Goal: Task Accomplishment & Management: Use online tool/utility

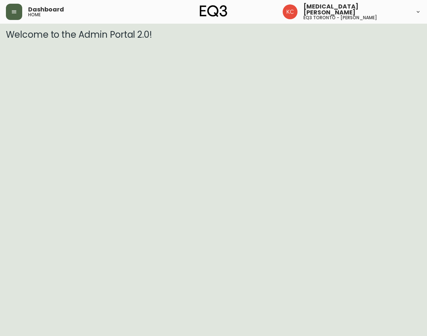
click at [16, 9] on icon "button" at bounding box center [14, 12] width 6 height 6
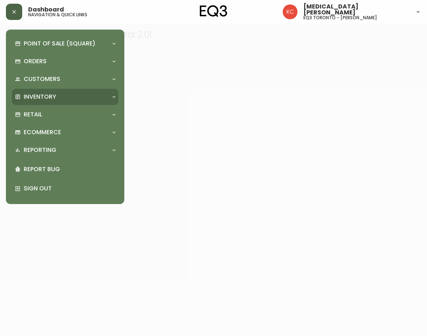
click at [40, 92] on div "Inventory" at bounding box center [65, 97] width 107 height 16
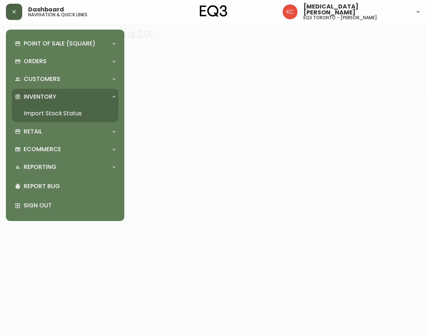
click at [56, 116] on link "Import Stock Status" at bounding box center [65, 113] width 107 height 17
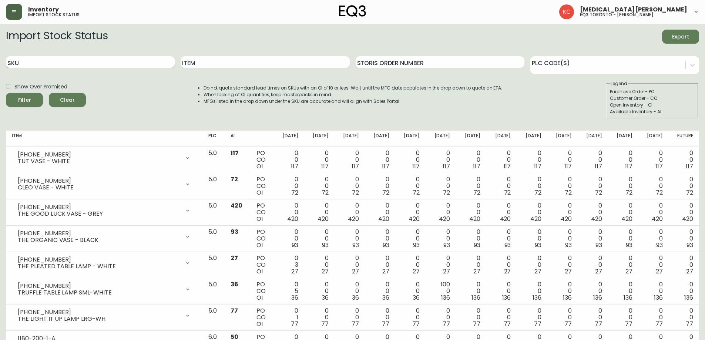
drag, startPoint x: 68, startPoint y: 57, endPoint x: 66, endPoint y: 61, distance: 5.0
click at [67, 59] on input "SKU" at bounding box center [90, 62] width 169 height 12
paste input "3020-423-35-A"
type input "3020-423-35-A"
click at [6, 93] on button "Filter" at bounding box center [24, 100] width 37 height 14
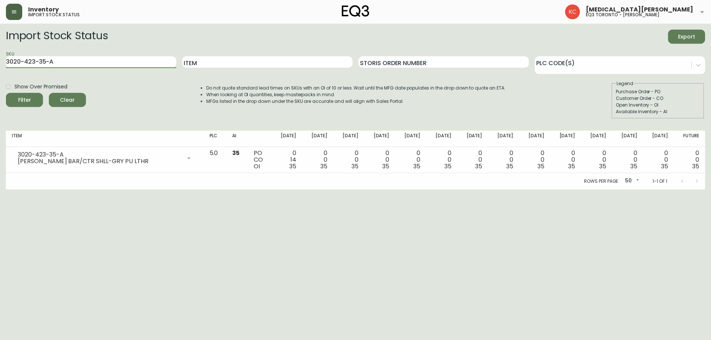
drag, startPoint x: 93, startPoint y: 64, endPoint x: 0, endPoint y: 71, distance: 92.9
click at [0, 71] on main "Import Stock Status Export SKU 3020-423-35-A Item Storis Order Number PLC Code(…" at bounding box center [355, 107] width 711 height 166
paste input "3020-423-4-B"
type input "3020-423-4-B"
click at [6, 93] on button "Filter" at bounding box center [24, 100] width 37 height 14
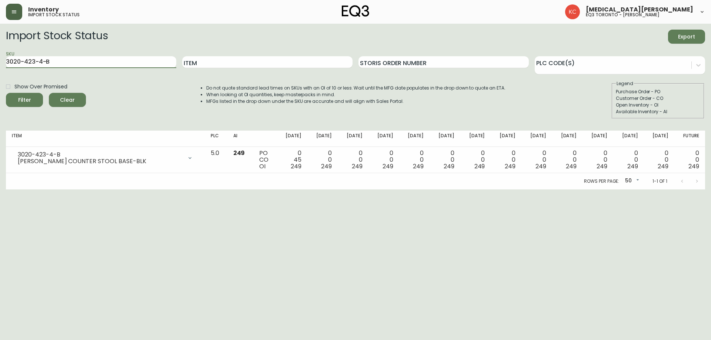
drag, startPoint x: 78, startPoint y: 63, endPoint x: 19, endPoint y: 68, distance: 59.1
click at [1, 79] on main "Import Stock Status Export SKU 3020-423-4-B Item Storis Order Number PLC Code(s…" at bounding box center [355, 107] width 711 height 166
paste input "[PHONE_NUMBER]"
type input "[PHONE_NUMBER]"
click at [6, 93] on button "Filter" at bounding box center [24, 100] width 37 height 14
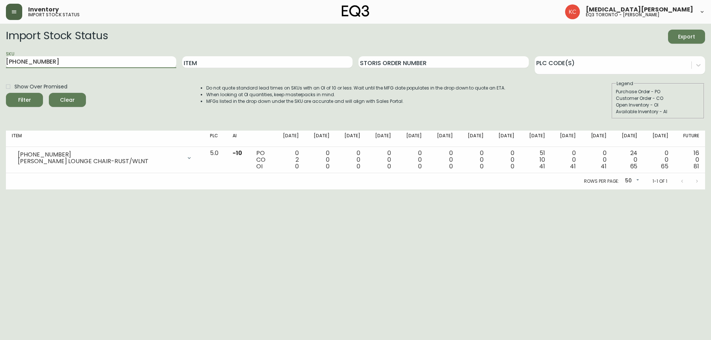
drag, startPoint x: 104, startPoint y: 67, endPoint x: 8, endPoint y: 63, distance: 96.3
click at [1, 65] on main "Import Stock Status Export SKU [PHONE_NUMBER] Item Storis Order Number PLC Code…" at bounding box center [355, 107] width 711 height 166
paste input "[PHONE_NUMBER]"
type input "[PHONE_NUMBER]"
click at [6, 93] on button "Filter" at bounding box center [24, 100] width 37 height 14
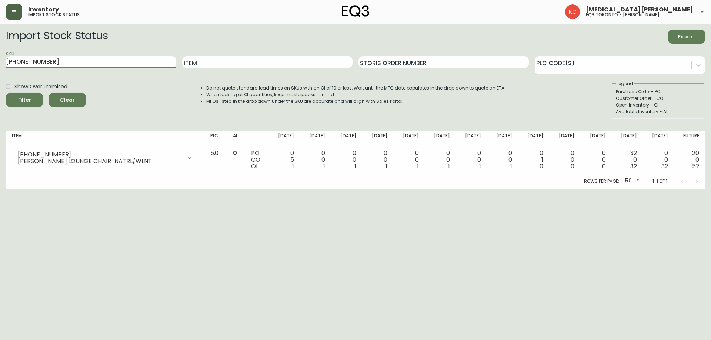
drag, startPoint x: 87, startPoint y: 63, endPoint x: 0, endPoint y: 80, distance: 89.1
click at [0, 80] on main "Import Stock Status Export SKU [PHONE_NUMBER] Item Storis Order Number PLC Code…" at bounding box center [355, 107] width 711 height 166
paste input "[PHONE_NUMBER]"
type input "[PHONE_NUMBER]"
click at [6, 93] on button "Filter" at bounding box center [24, 100] width 37 height 14
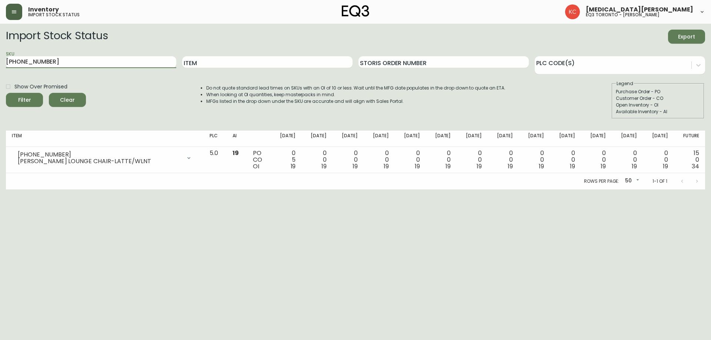
drag, startPoint x: 101, startPoint y: 58, endPoint x: 7, endPoint y: 50, distance: 94.0
click at [0, 57] on main "Import Stock Status Export SKU [PHONE_NUMBER] Item Storis Order Number PLC Code…" at bounding box center [355, 107] width 711 height 166
paste input "[PHONE_NUMBER]"
type input "[PHONE_NUMBER]"
click at [6, 93] on button "Filter" at bounding box center [24, 100] width 37 height 14
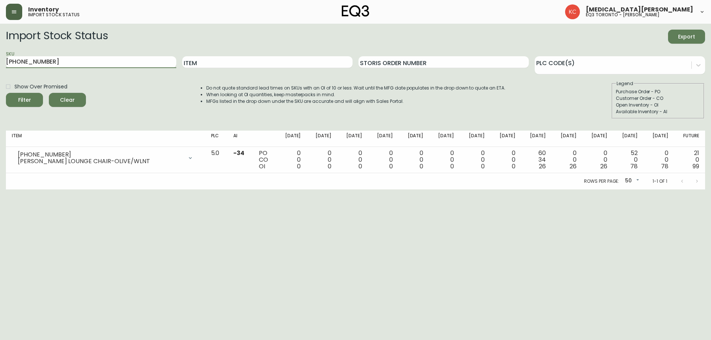
drag, startPoint x: 68, startPoint y: 65, endPoint x: 0, endPoint y: 53, distance: 69.5
click at [0, 53] on main "Import Stock Status Export SKU [PHONE_NUMBER] Item Storis Order Number PLC Code…" at bounding box center [355, 107] width 711 height 166
paste input "[PHONE_NUMBER]"
type input "[PHONE_NUMBER]"
click at [6, 93] on button "Filter" at bounding box center [24, 100] width 37 height 14
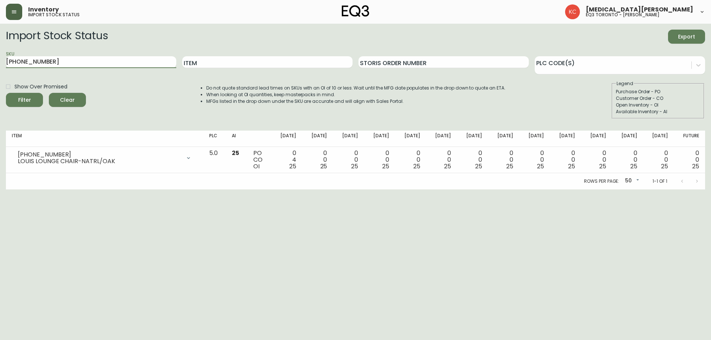
click at [14, 13] on icon "button" at bounding box center [14, 11] width 4 height 3
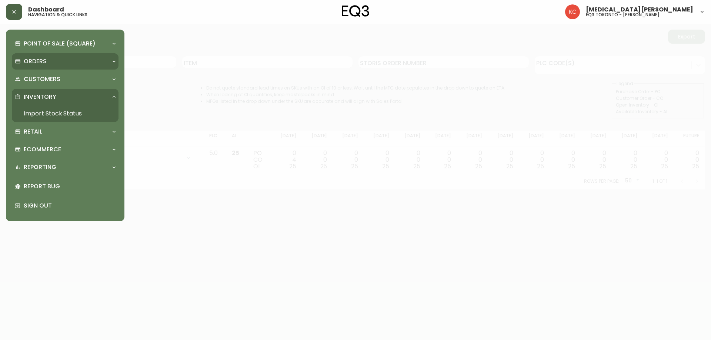
click at [41, 61] on p "Orders" at bounding box center [35, 61] width 23 height 8
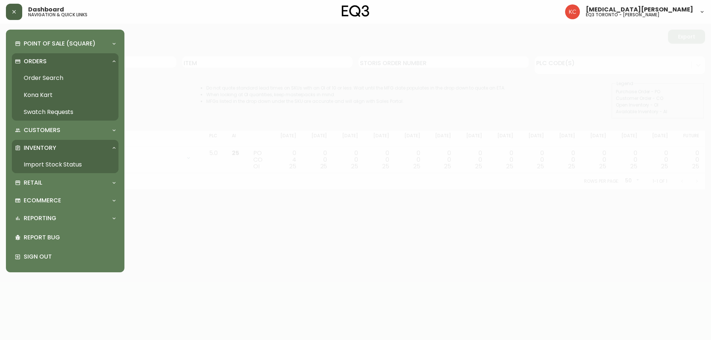
click at [43, 81] on link "Order Search" at bounding box center [65, 78] width 107 height 17
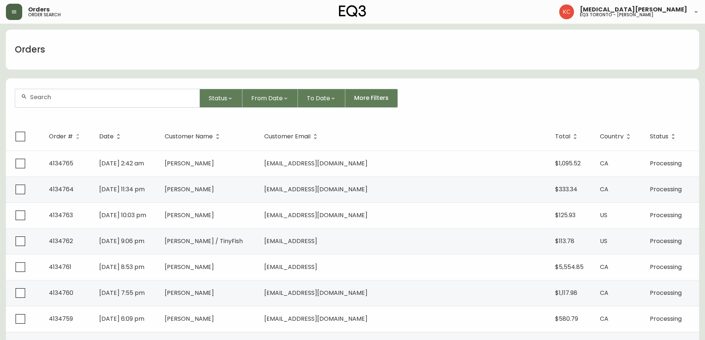
click at [75, 104] on div at bounding box center [107, 98] width 184 height 18
type input "[PERSON_NAME]"
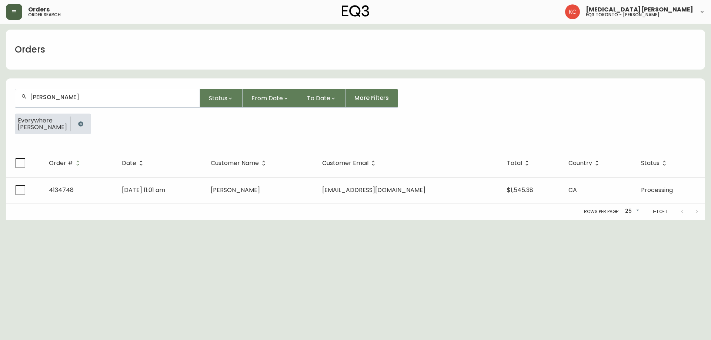
click at [204, 188] on td "[DATE] 11:01 am" at bounding box center [160, 190] width 88 height 26
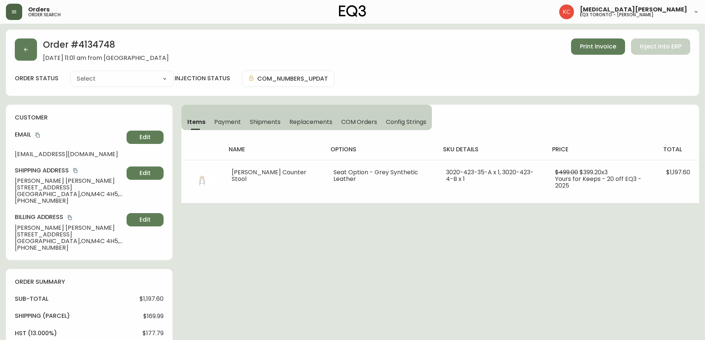
type input "Processing"
select select "PROCESSING"
drag, startPoint x: 116, startPoint y: 43, endPoint x: 44, endPoint y: 42, distance: 72.2
click at [44, 42] on h2 "Order # 4134748" at bounding box center [106, 46] width 126 height 16
copy h2 "Order # 4134748"
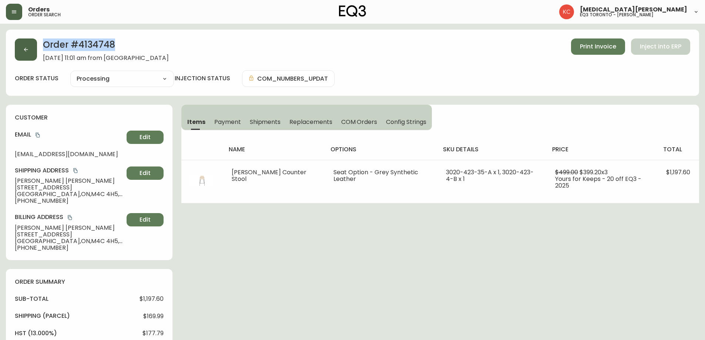
click at [26, 51] on icon "button" at bounding box center [26, 50] width 6 height 6
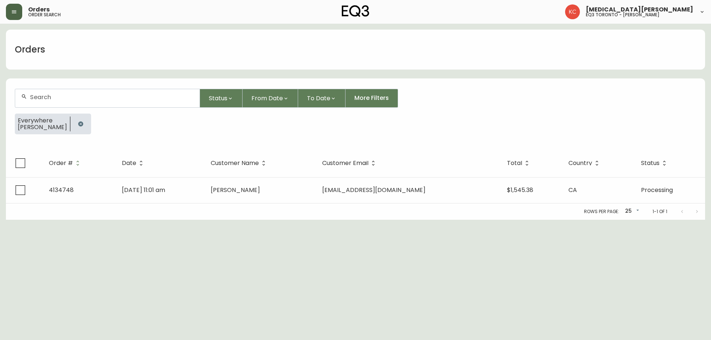
click at [67, 101] on div at bounding box center [107, 98] width 184 height 18
click at [78, 124] on icon "button" at bounding box center [80, 123] width 5 height 5
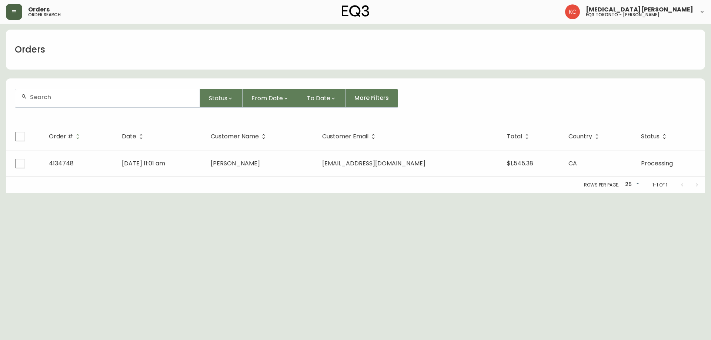
click at [56, 100] on input "text" at bounding box center [112, 97] width 164 height 7
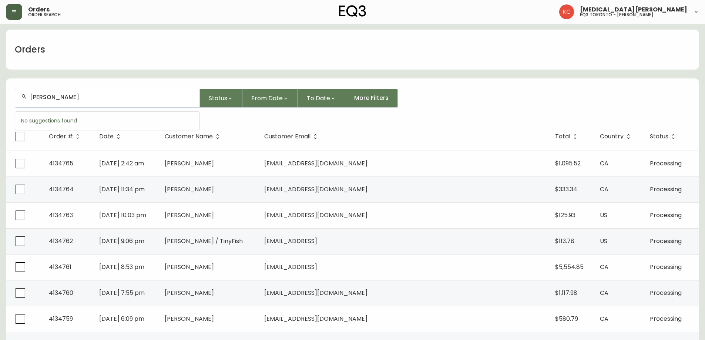
type input "[PERSON_NAME]"
